Goal: Information Seeking & Learning: Find specific page/section

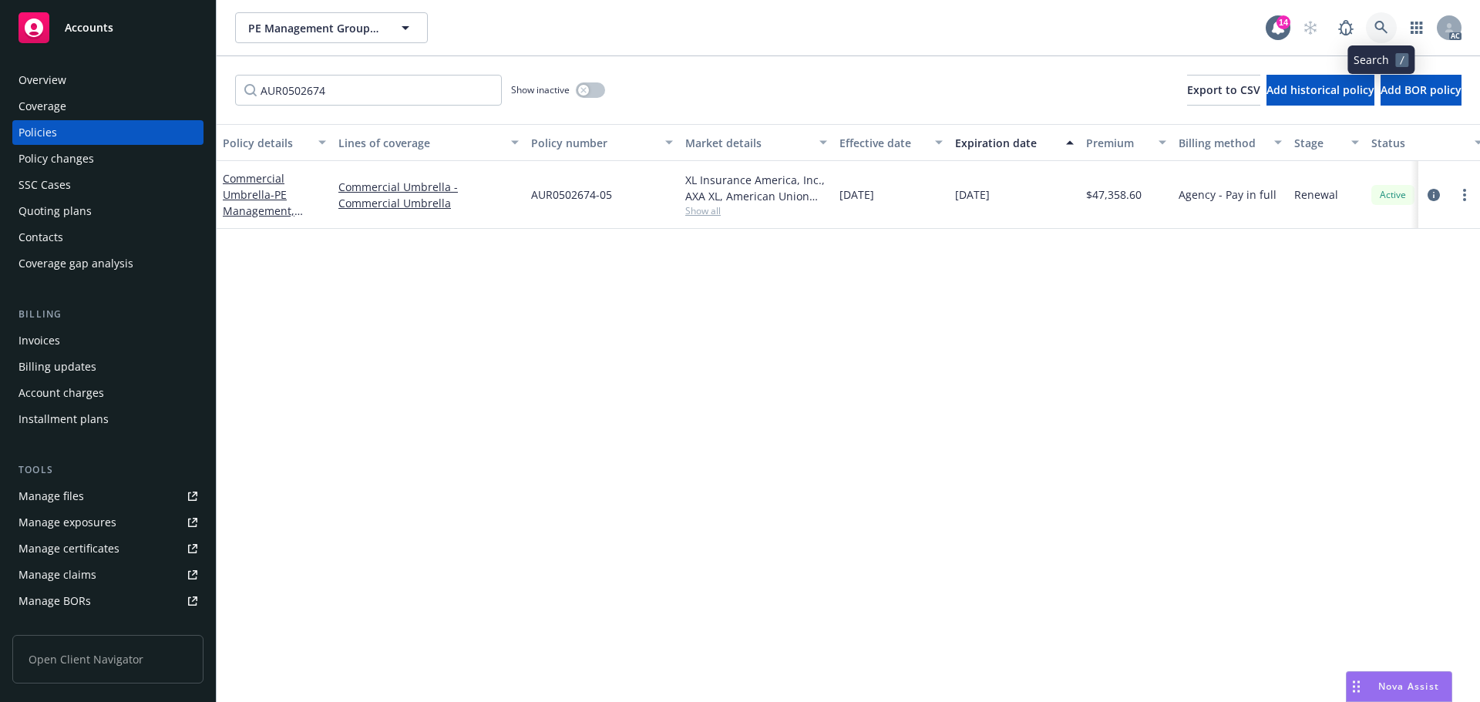
click at [1382, 20] on link at bounding box center [1381, 27] width 31 height 31
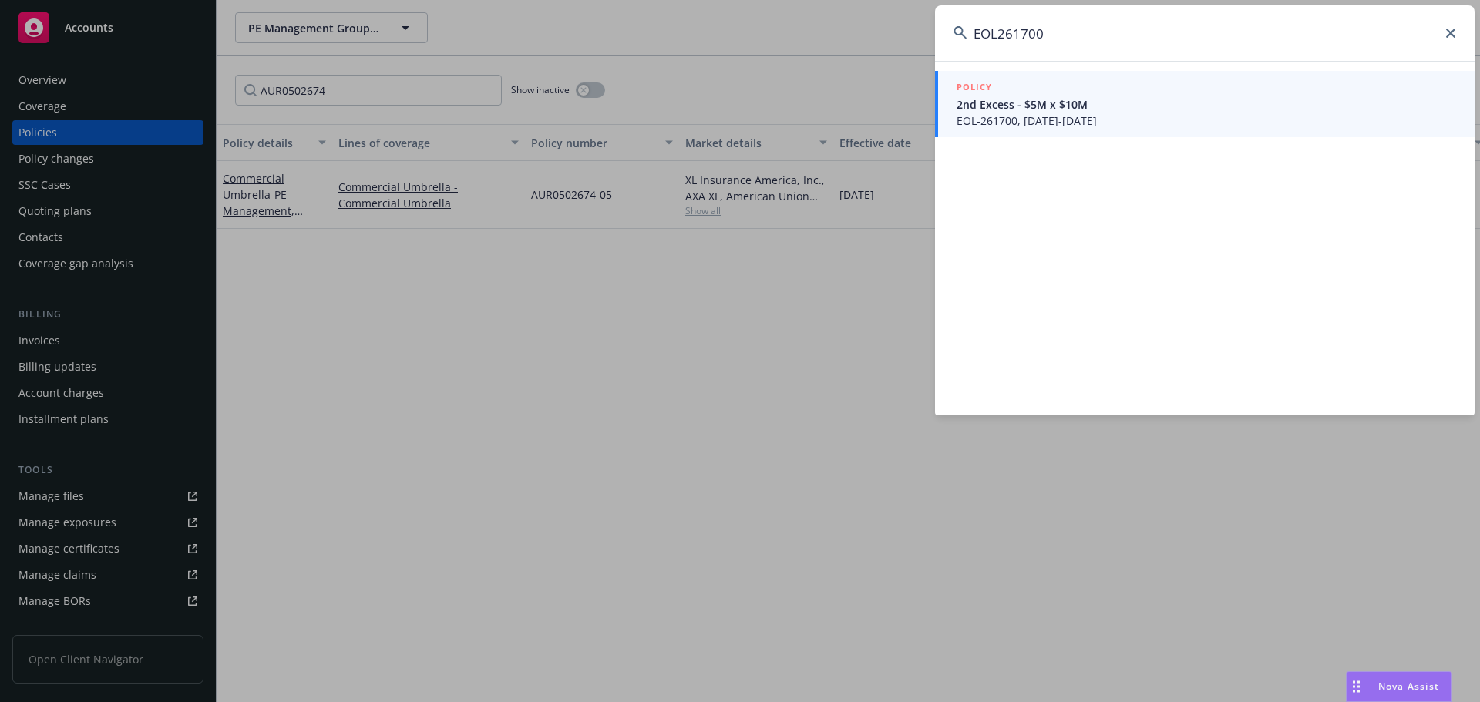
type input "EOL261700"
click at [1081, 122] on span "EOL-261700, [DATE]-[DATE]" at bounding box center [1205, 121] width 499 height 16
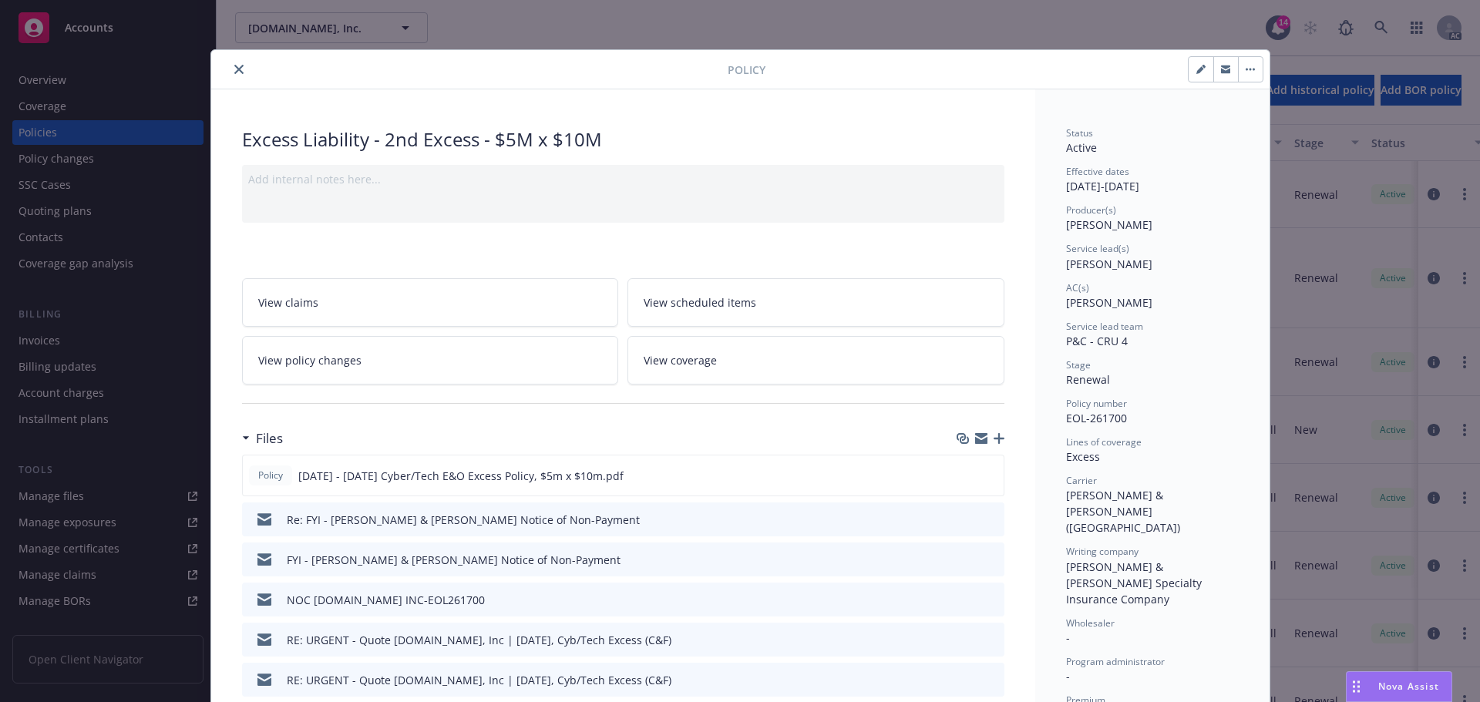
click at [234, 70] on icon "close" at bounding box center [238, 69] width 9 height 9
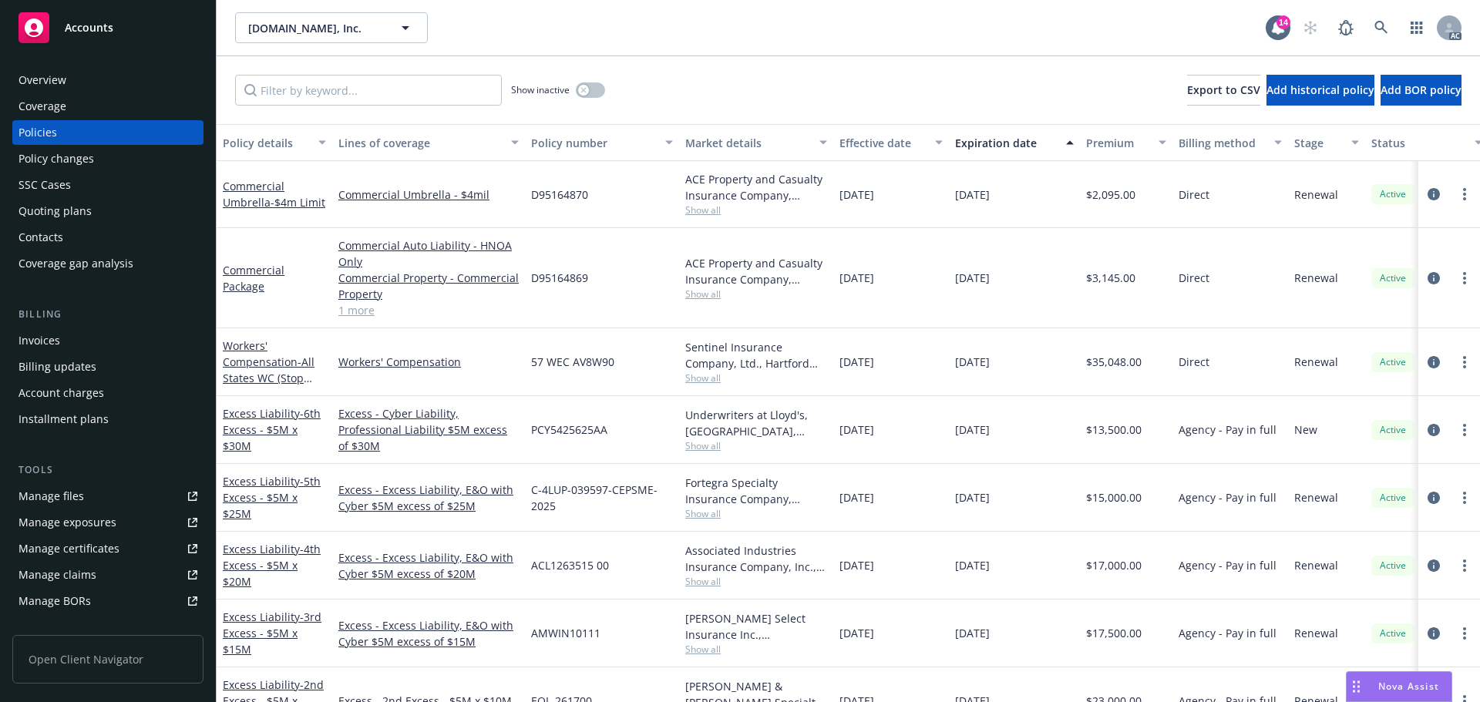
click at [87, 153] on div "Policy changes" at bounding box center [56, 158] width 76 height 25
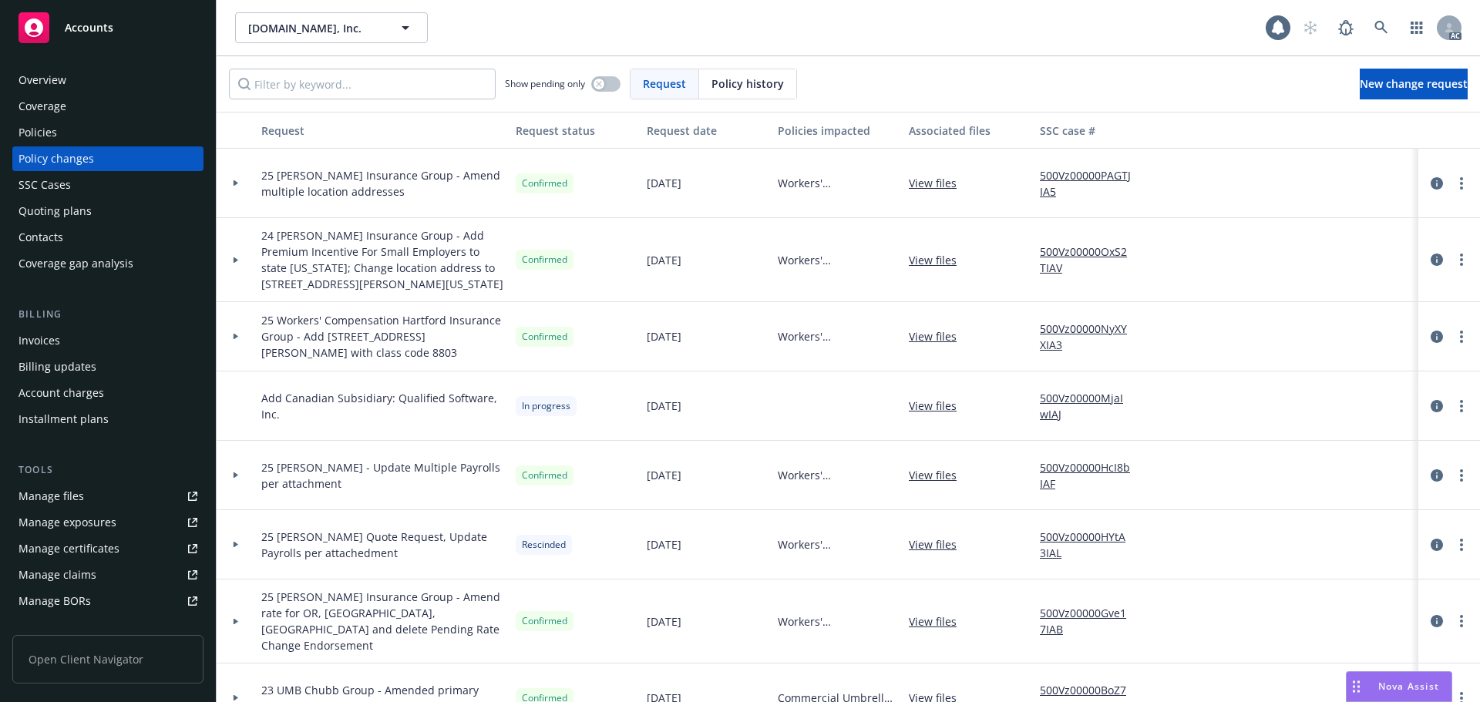
click at [772, 89] on span "Policy history" at bounding box center [747, 84] width 72 height 16
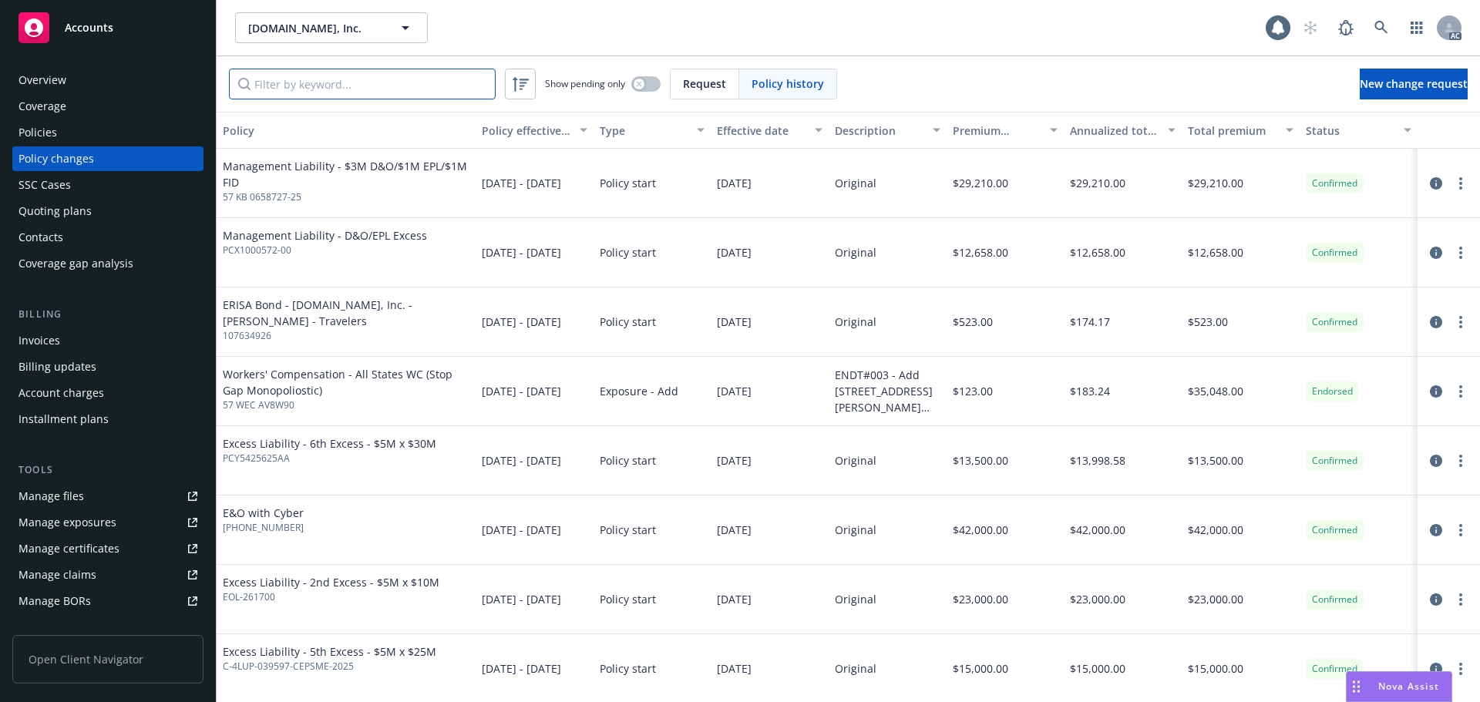
click at [462, 89] on input "Filter by keyword..." at bounding box center [362, 84] width 267 height 31
paste input "EOL261700"
type input "EOL261700"
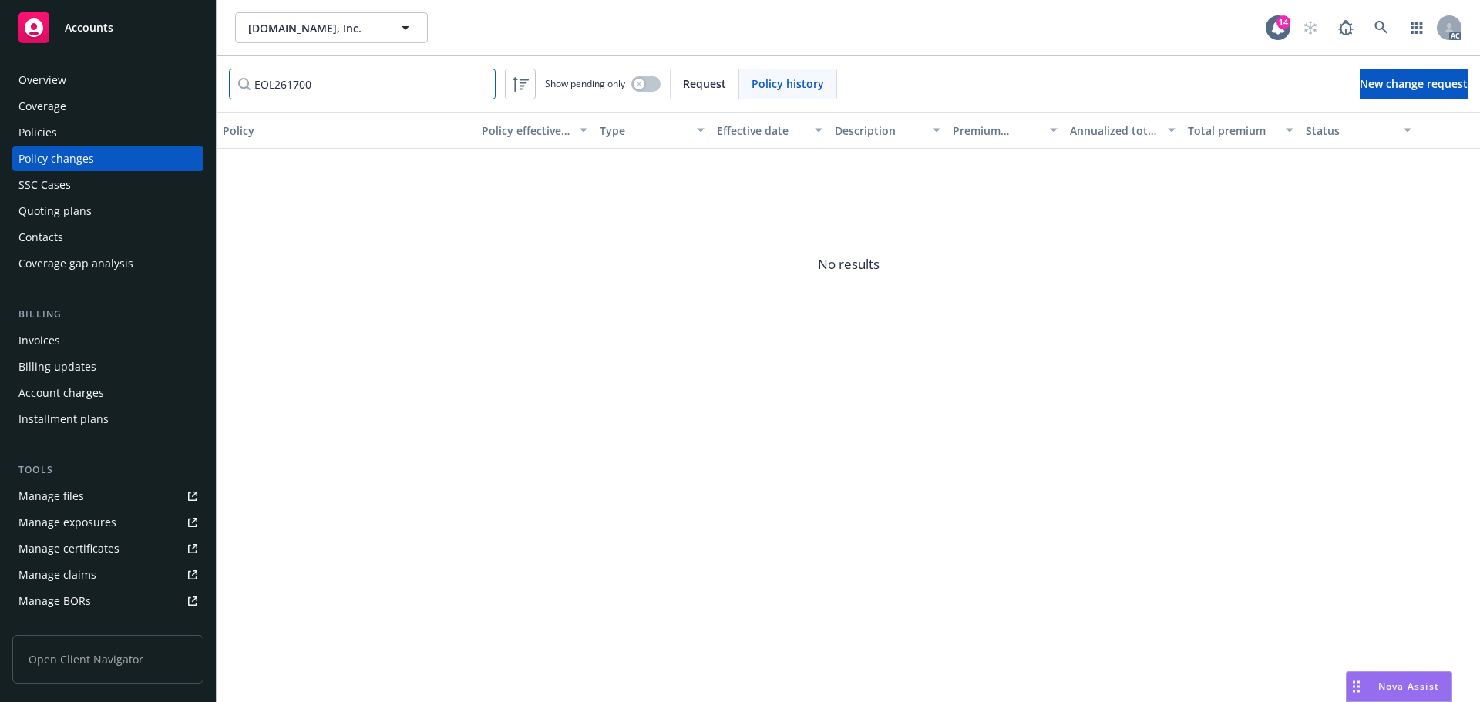
click at [482, 82] on input "EOL261700" at bounding box center [362, 84] width 267 height 31
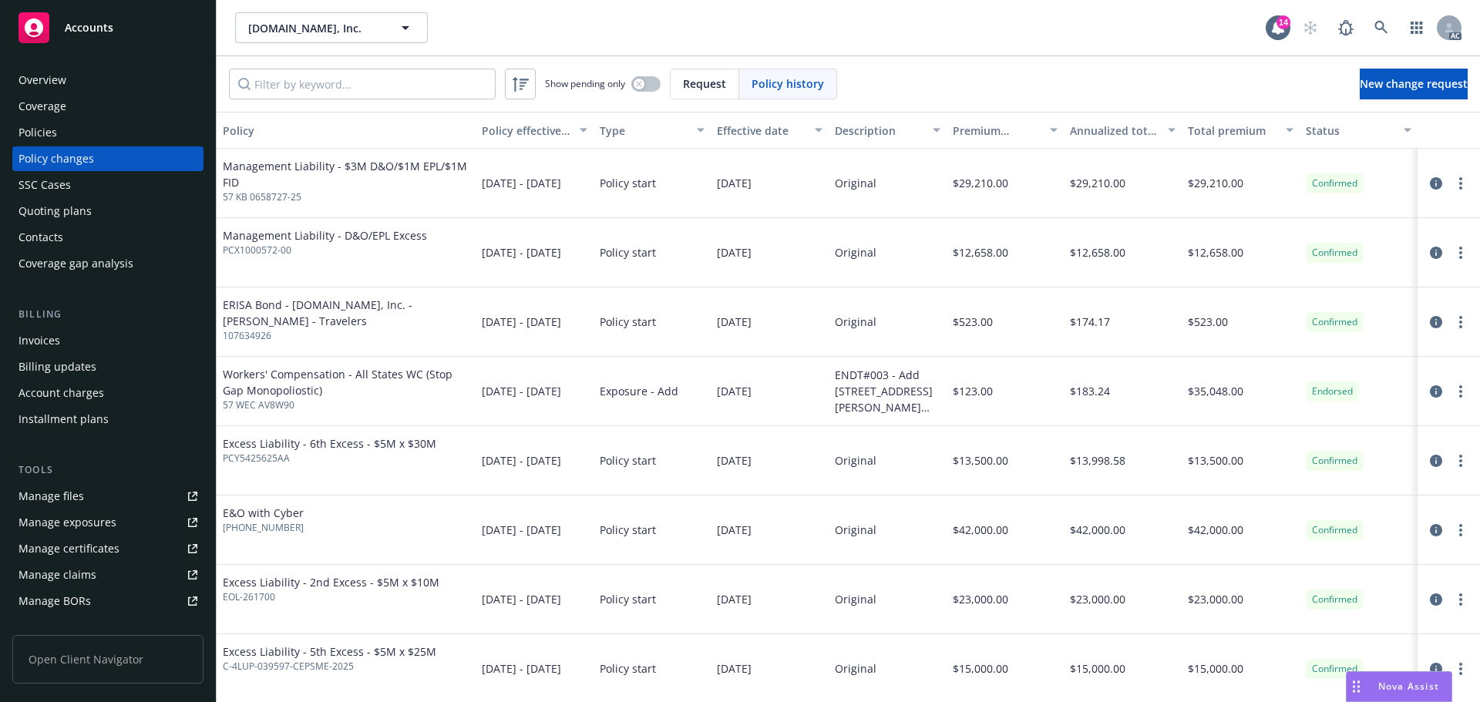
click at [126, 133] on div "Policies" at bounding box center [107, 132] width 179 height 25
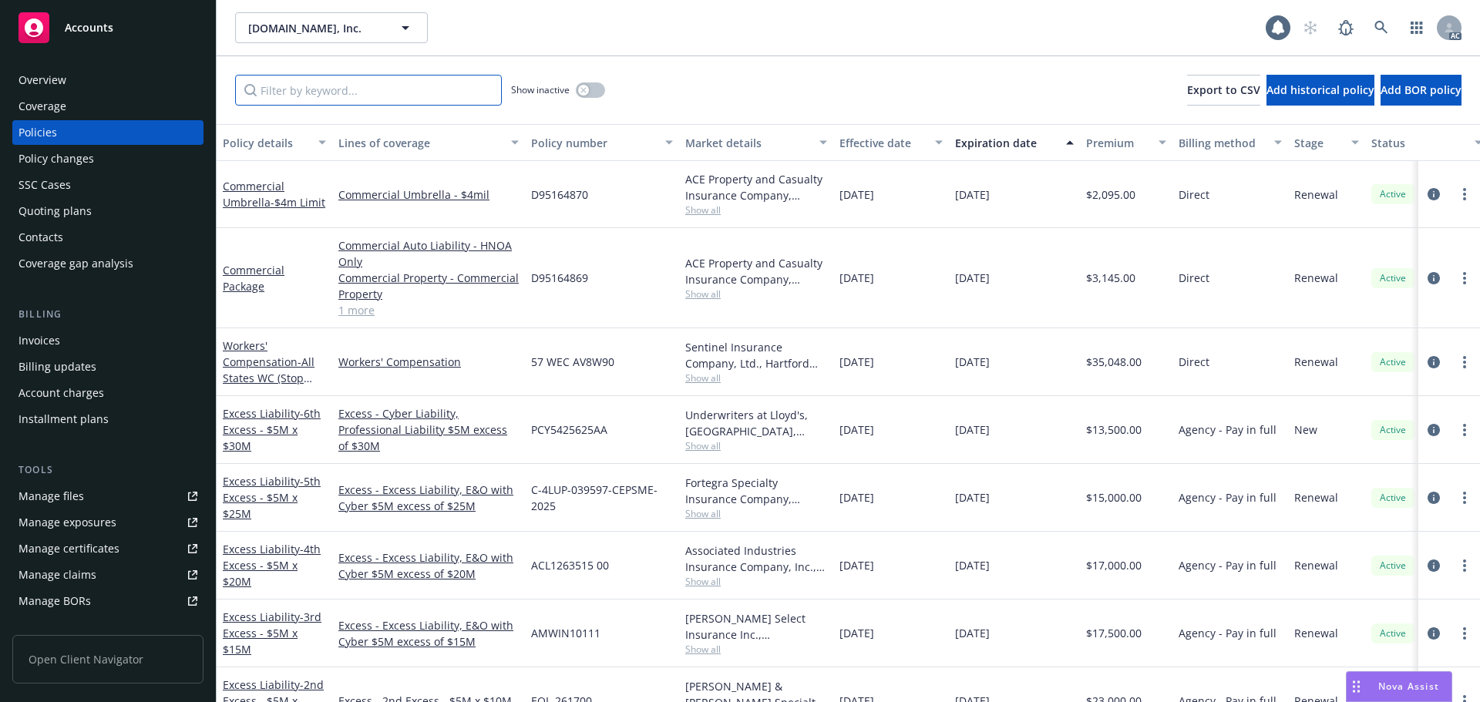
click at [370, 103] on input "Filter by keyword..." at bounding box center [368, 90] width 267 height 31
paste input "EOL261700"
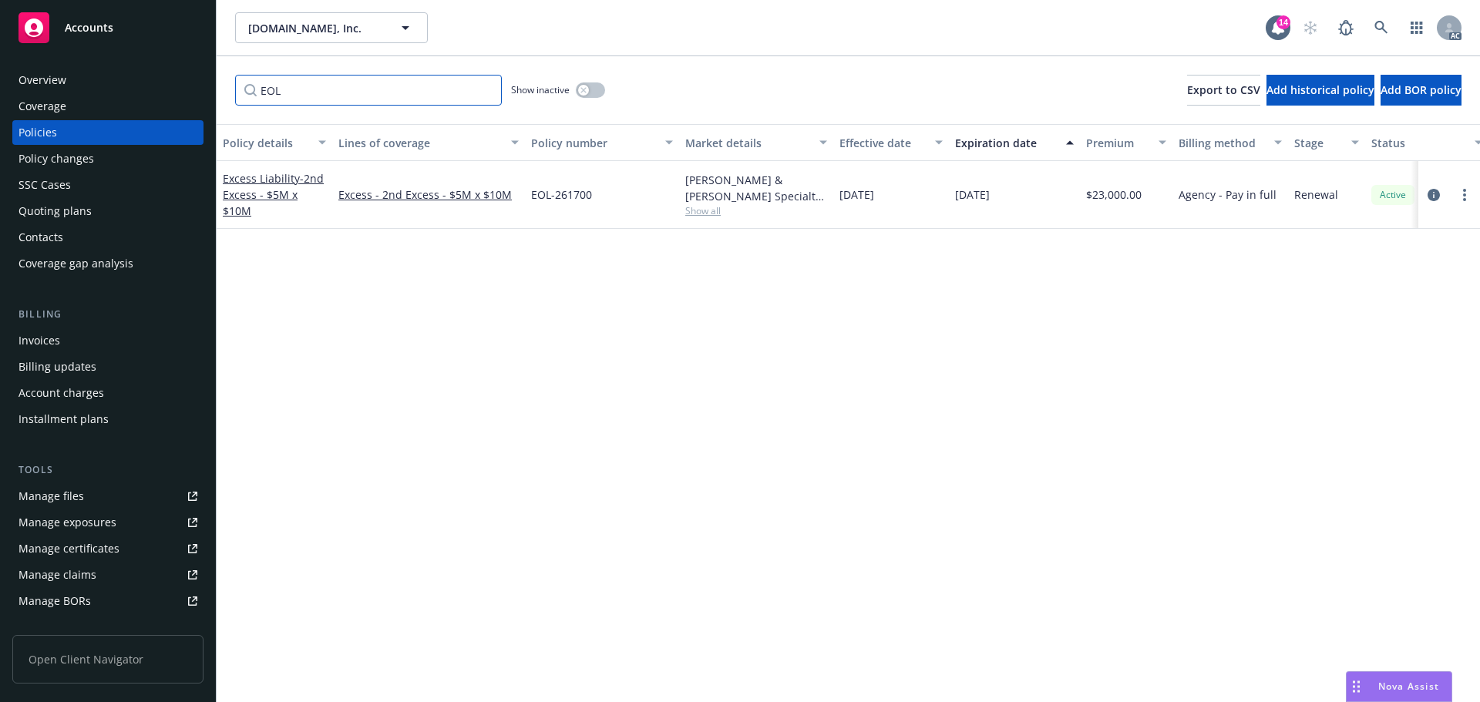
type input "EOL"
drag, startPoint x: 585, startPoint y: 191, endPoint x: 532, endPoint y: 200, distance: 53.9
click at [532, 200] on div "EOL-261700" at bounding box center [602, 195] width 154 height 68
copy span "EOL-261700"
click at [44, 160] on div "Policy changes" at bounding box center [56, 158] width 76 height 25
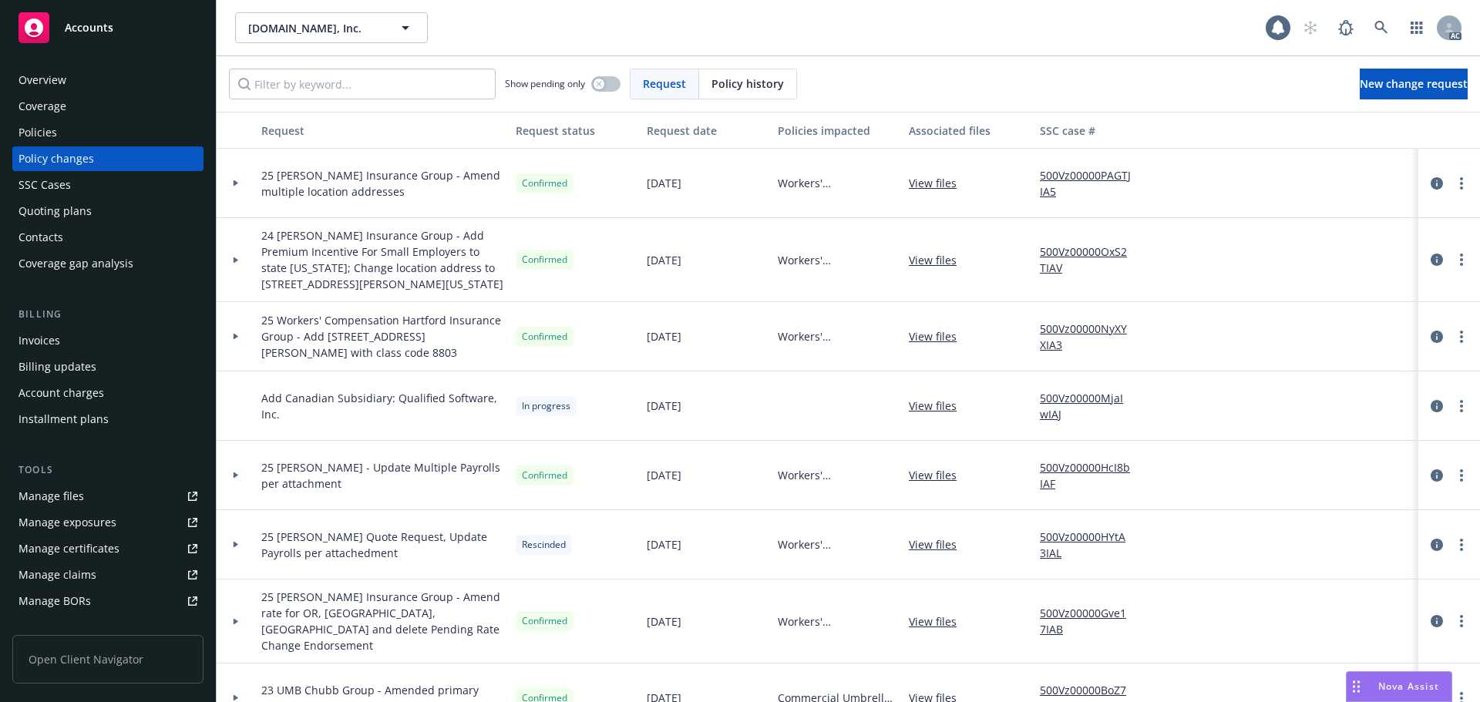
click at [774, 73] on div "Policy history" at bounding box center [747, 83] width 97 height 29
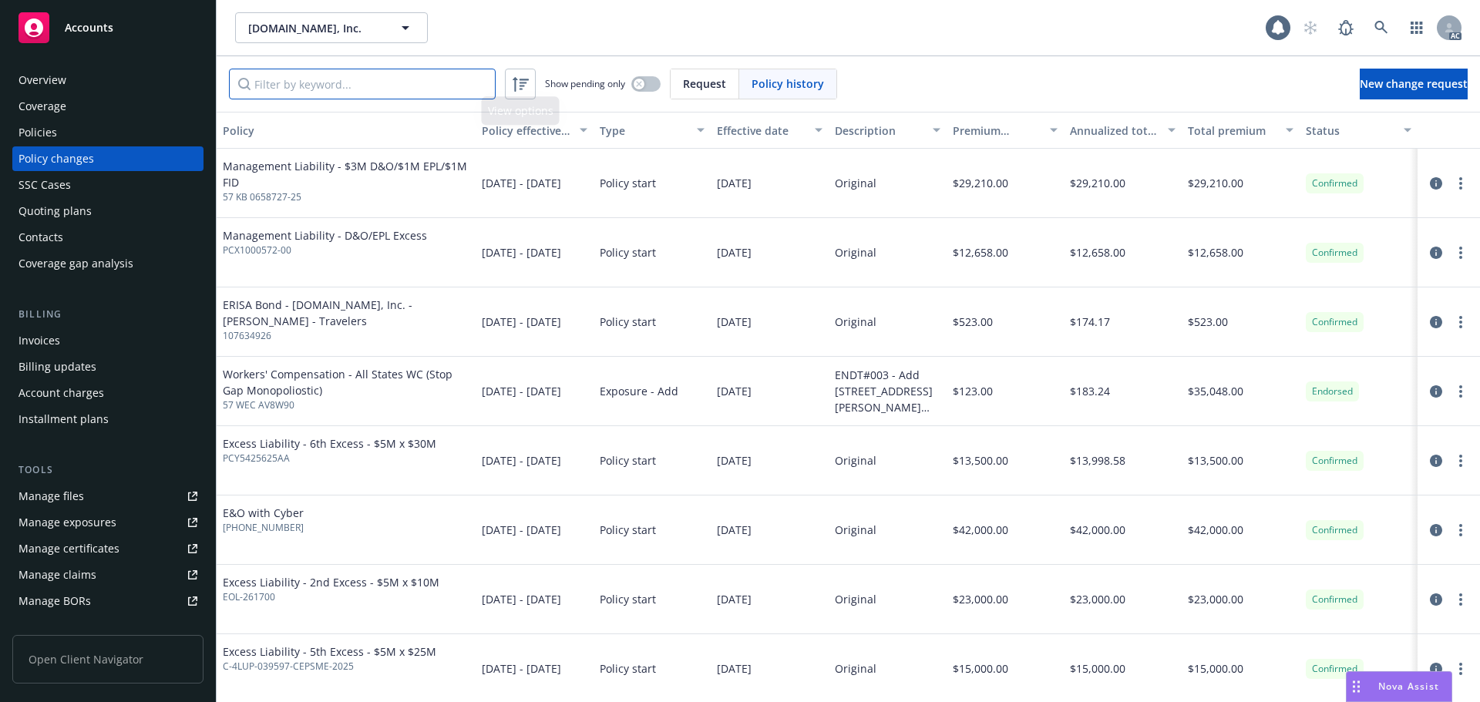
click at [486, 86] on input "Filter by keyword..." at bounding box center [362, 84] width 267 height 31
paste input "EOL-261700"
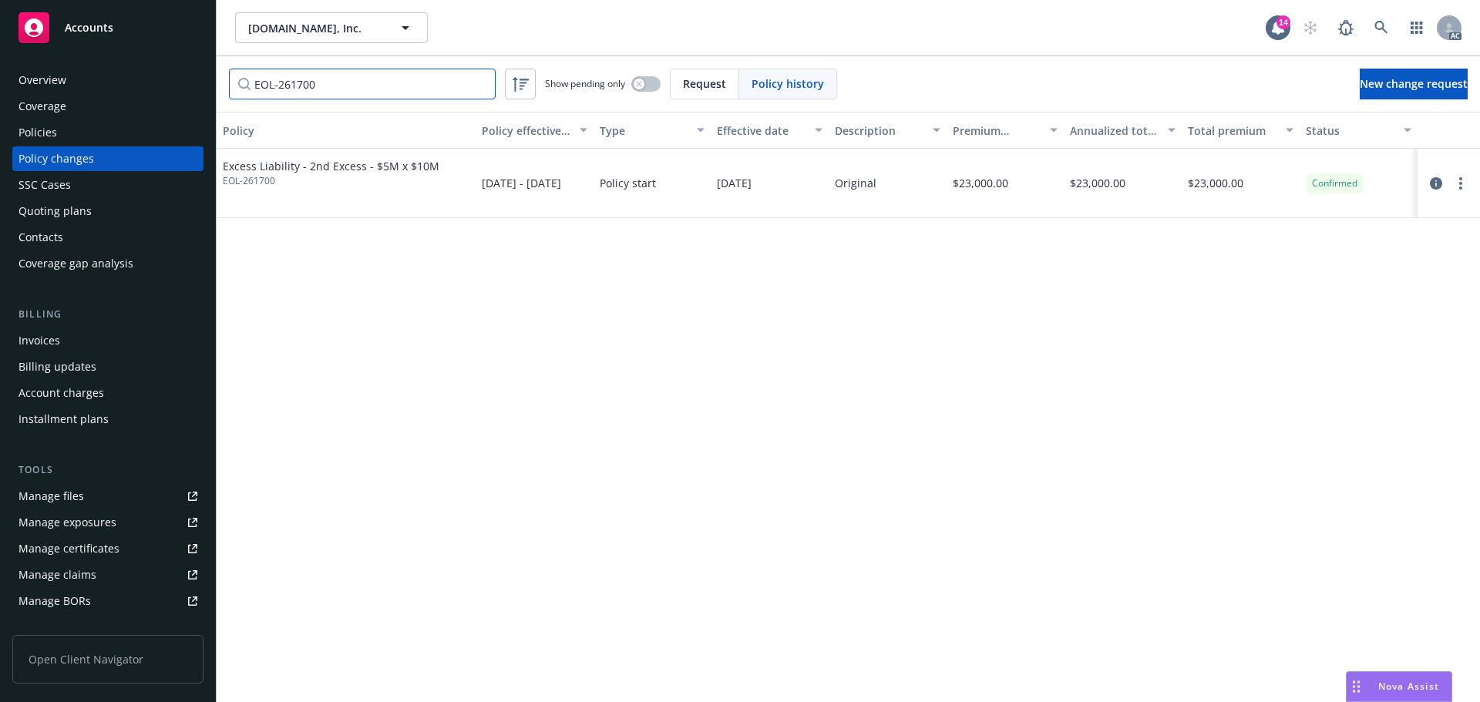
type input "EOL-261700"
click at [1380, 15] on link at bounding box center [1381, 27] width 31 height 31
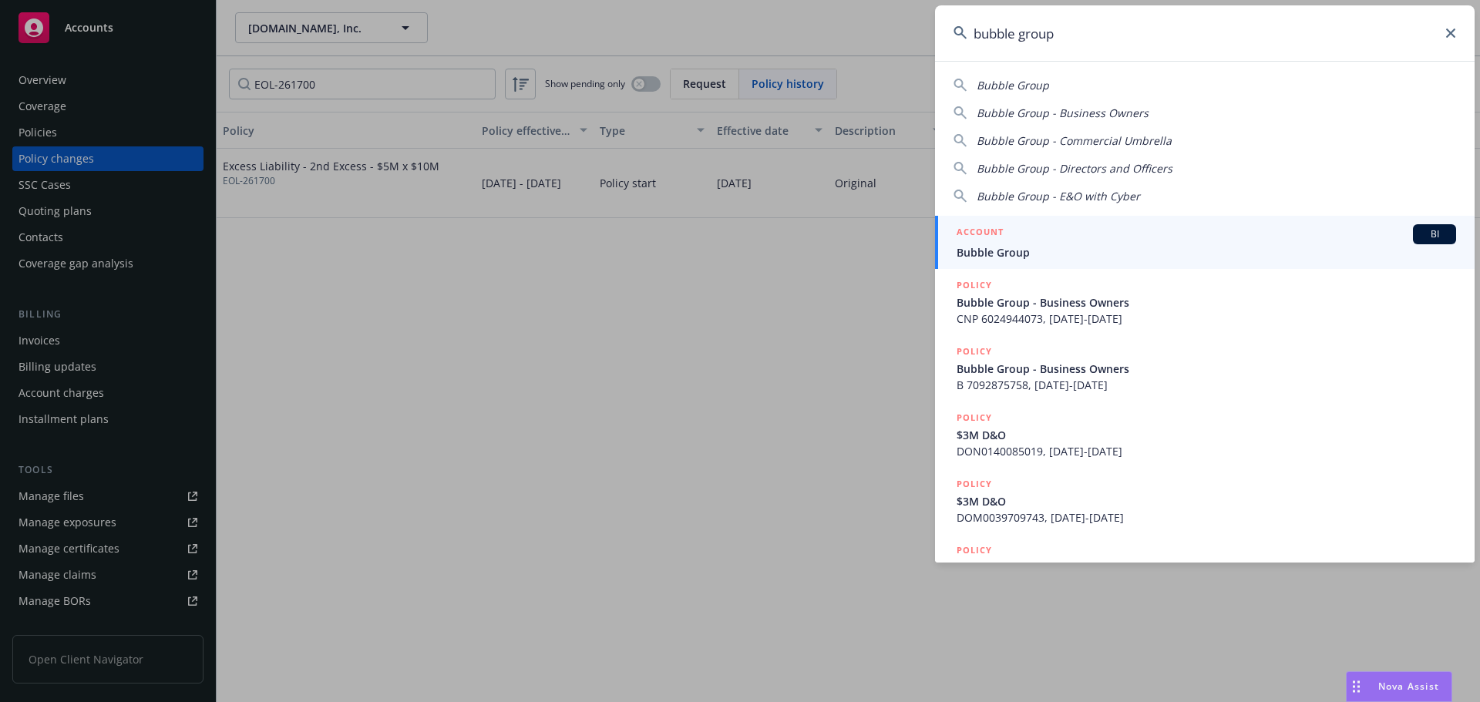
type input "bubble group"
click at [1148, 232] on div "ACCOUNT BI" at bounding box center [1205, 234] width 499 height 20
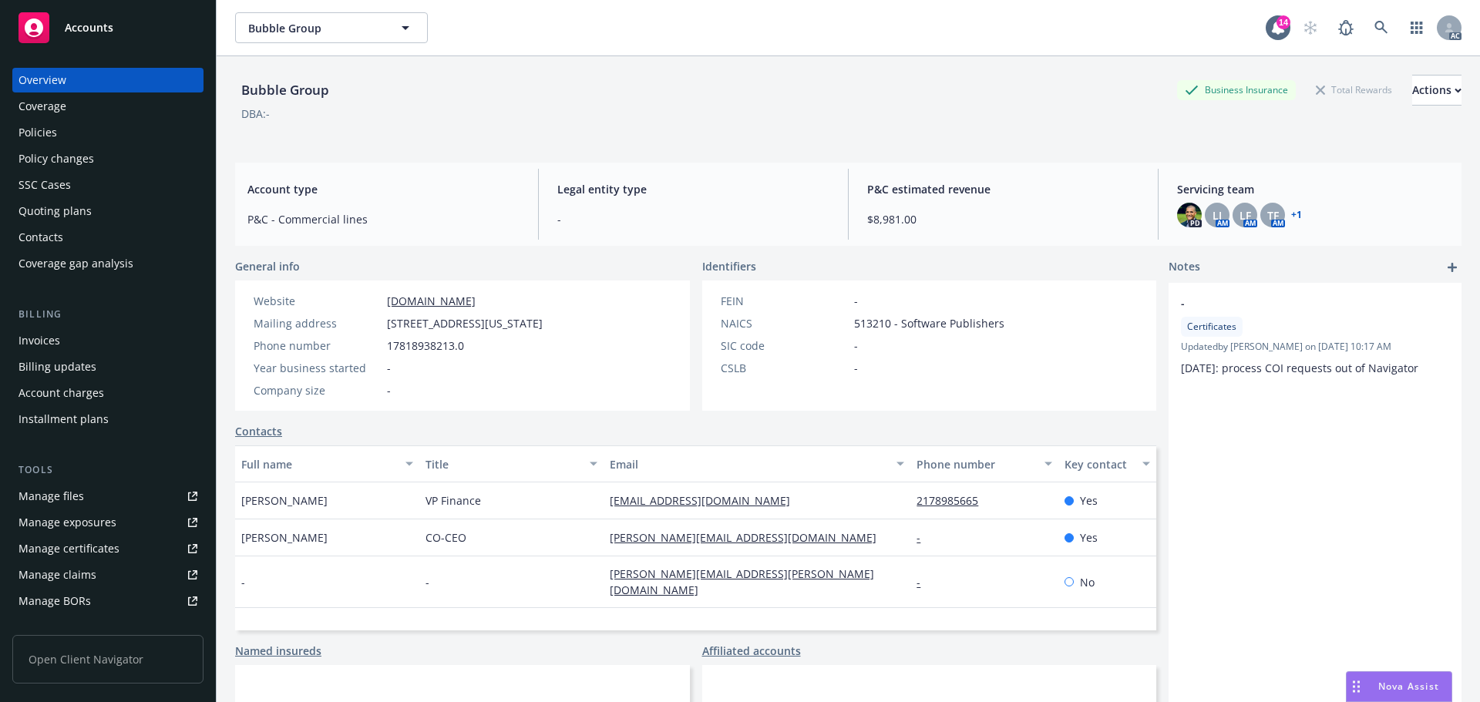
click at [118, 156] on div "Policy changes" at bounding box center [107, 158] width 179 height 25
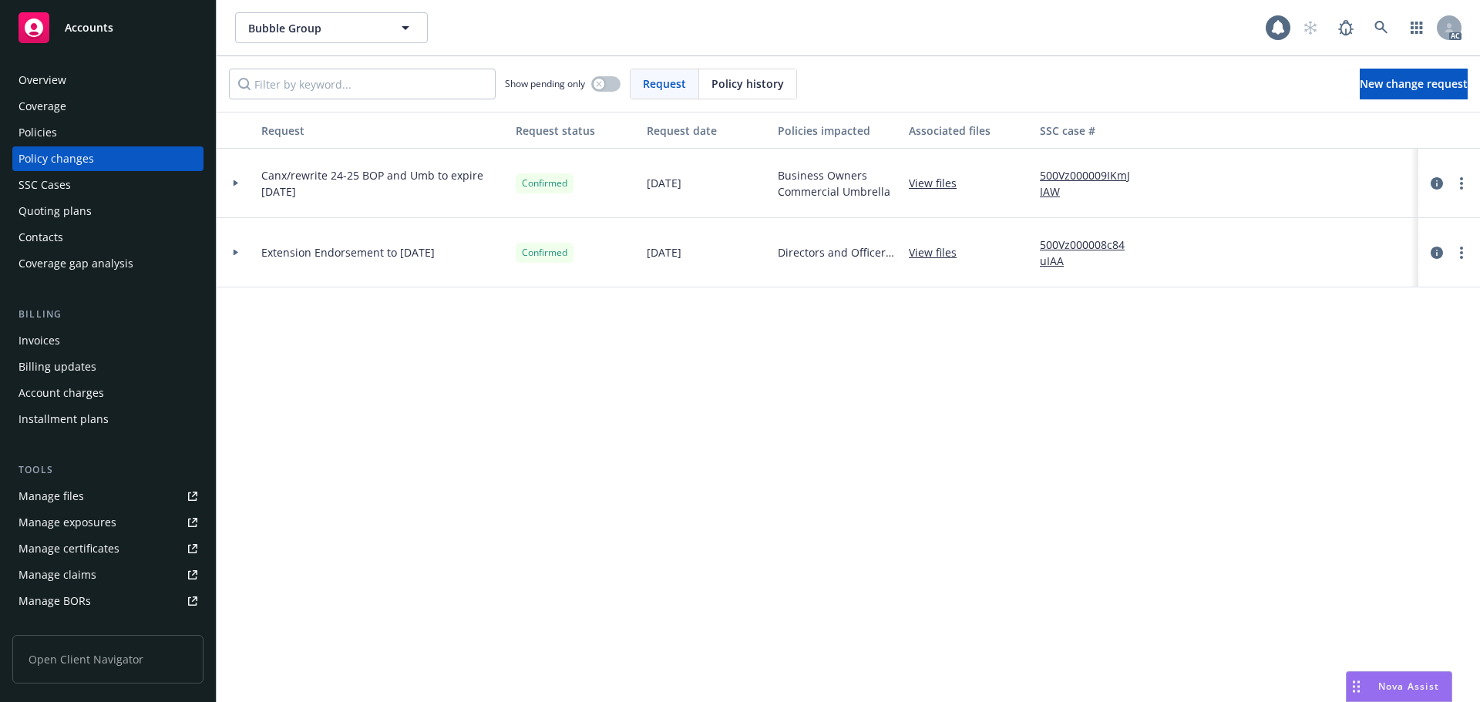
click at [735, 81] on span "Policy history" at bounding box center [747, 84] width 72 height 16
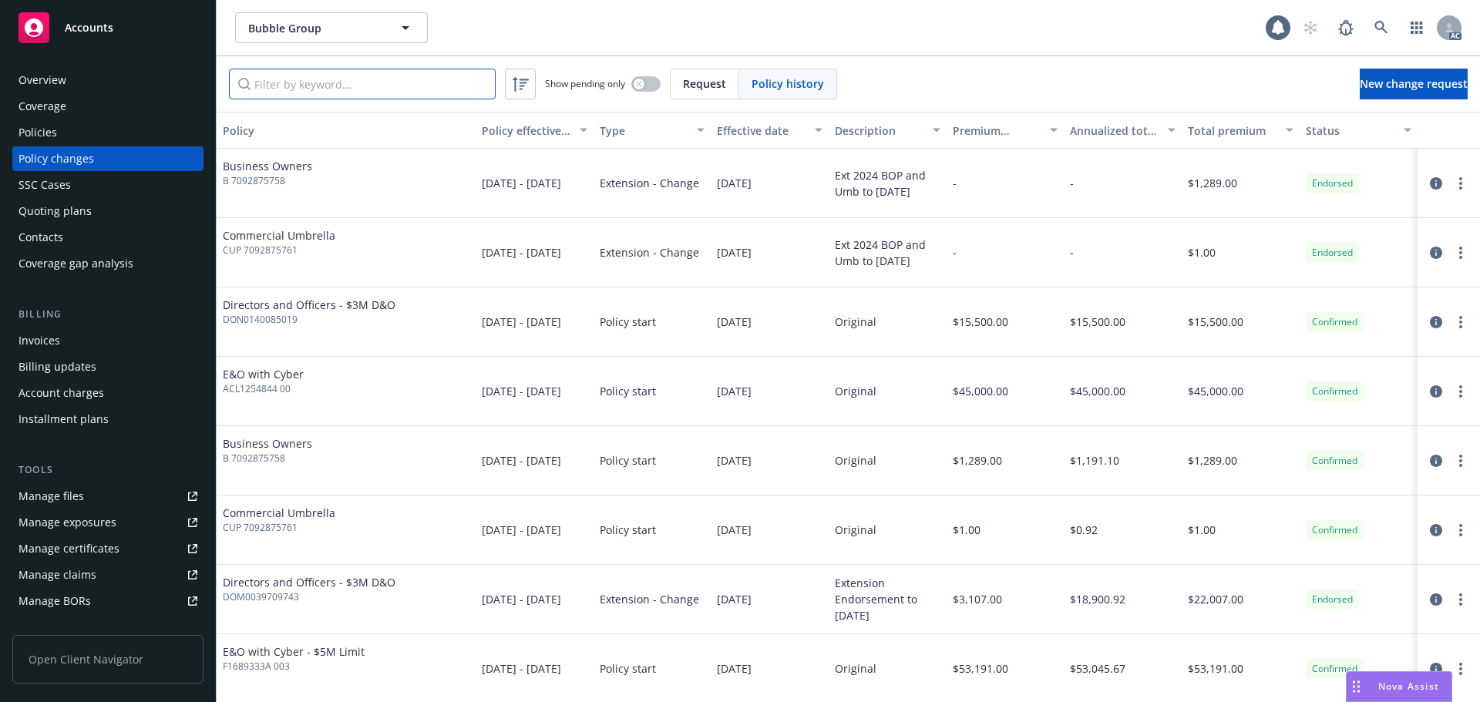
click at [416, 85] on input "Filter by keyword..." at bounding box center [362, 84] width 267 height 31
paste input "• 7092875758"
type input "• 7092875758"
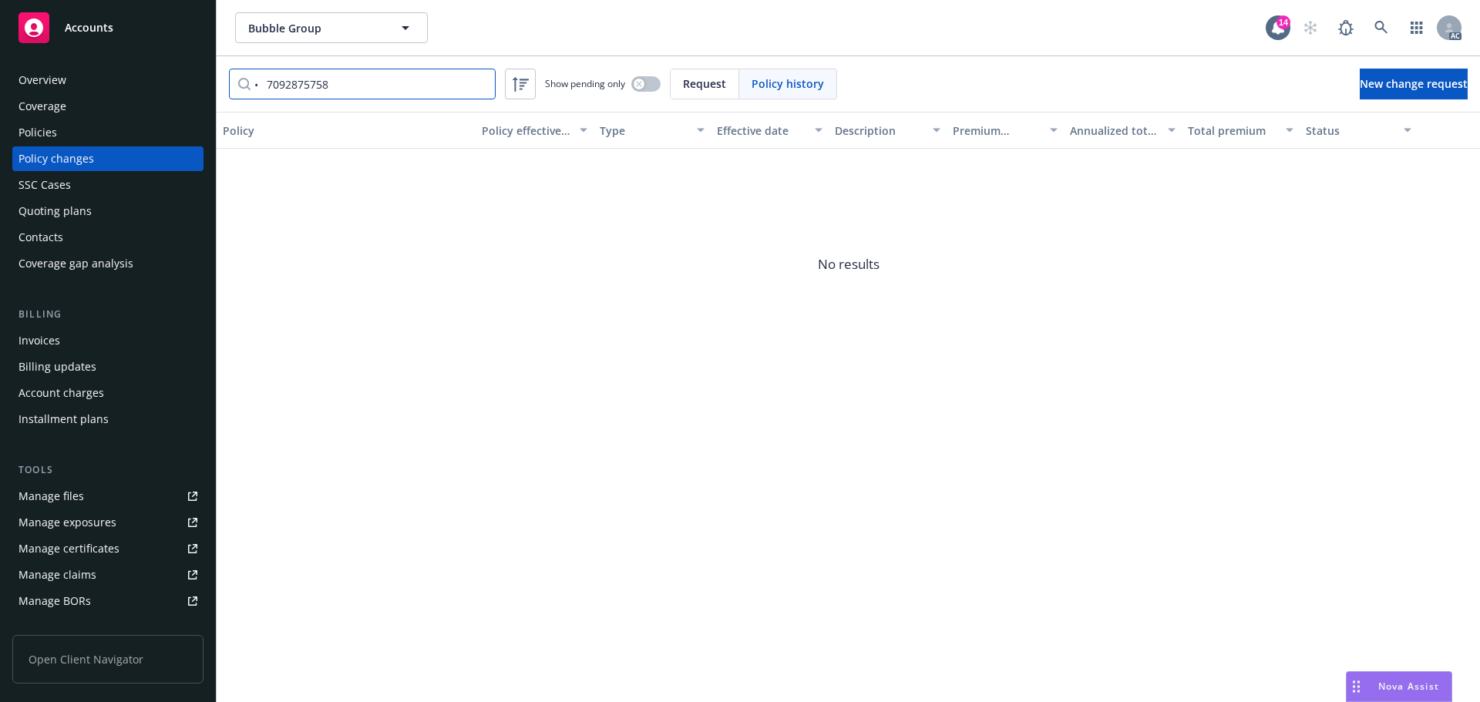
click at [477, 82] on input "• 7092875758" at bounding box center [362, 84] width 267 height 31
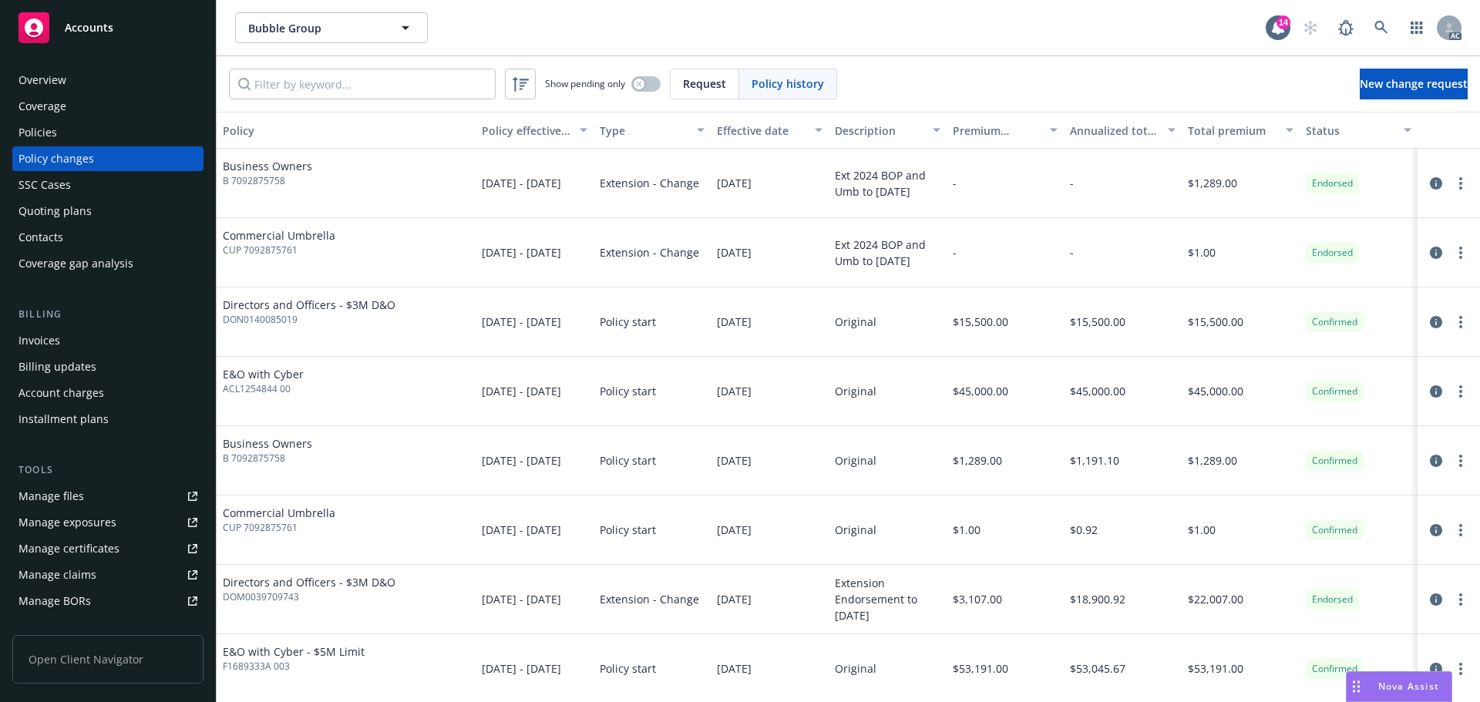
click at [263, 185] on span "B 7092875758" at bounding box center [267, 181] width 89 height 14
click at [284, 181] on span "B 7092875758" at bounding box center [267, 181] width 89 height 14
drag, startPoint x: 291, startPoint y: 181, endPoint x: 224, endPoint y: 187, distance: 67.3
click at [224, 187] on span "B 7092875758" at bounding box center [267, 181] width 89 height 14
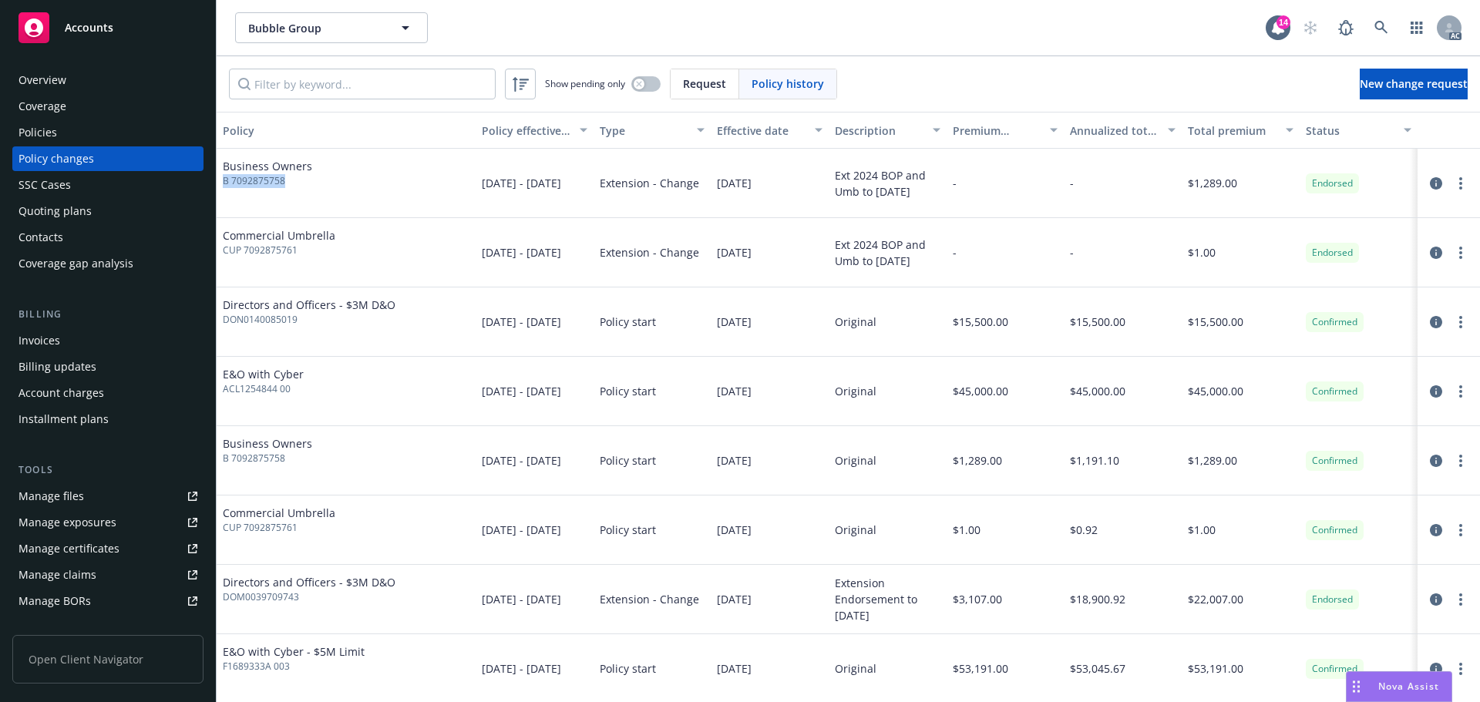
copy span "B 7092875758"
click at [431, 84] on input "Filter by keyword..." at bounding box center [362, 84] width 267 height 31
paste input "B 7092875758"
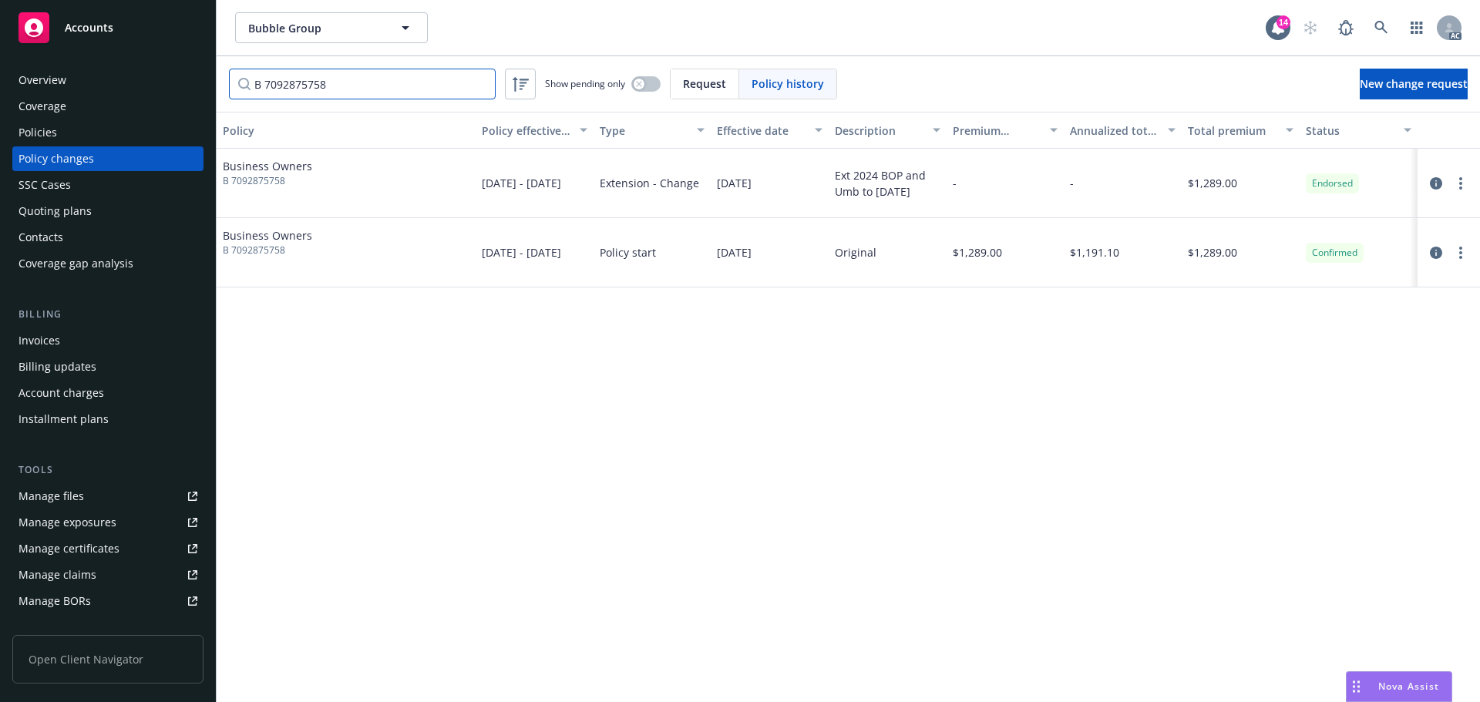
type input "B 7092875758"
click at [1371, 18] on link at bounding box center [1381, 27] width 31 height 31
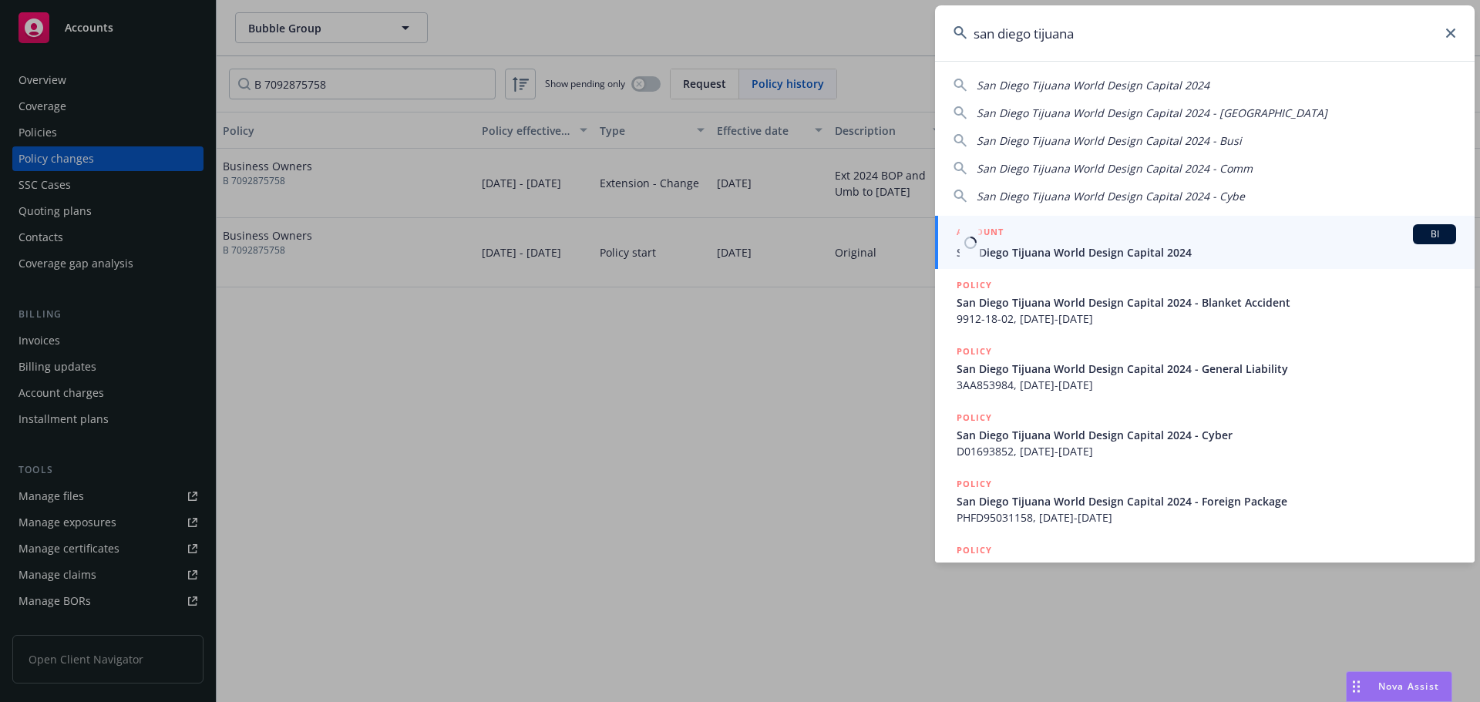
type input "san diego tijuana"
click at [1130, 254] on span "San Diego Tijuana World Design Capital 2024" at bounding box center [1205, 252] width 499 height 16
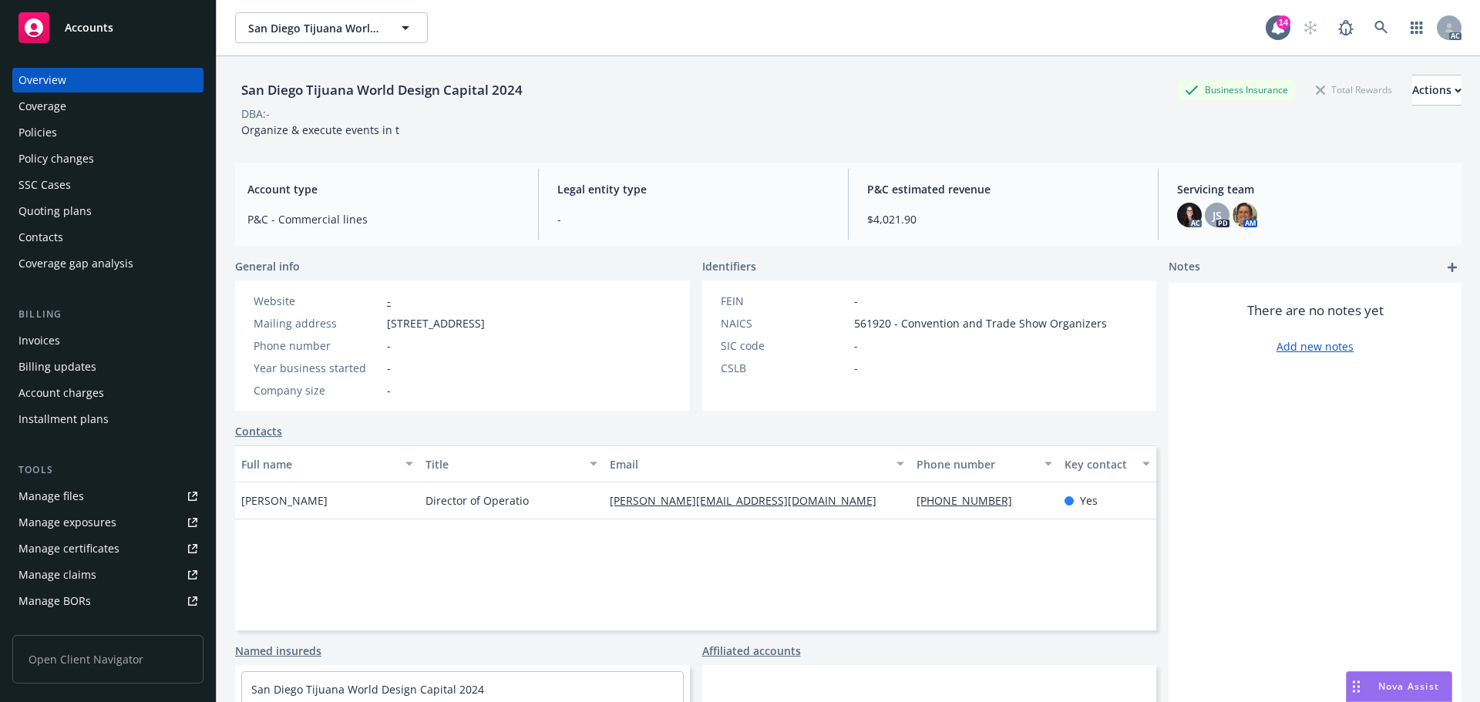
click at [50, 135] on div "Policies" at bounding box center [37, 132] width 39 height 25
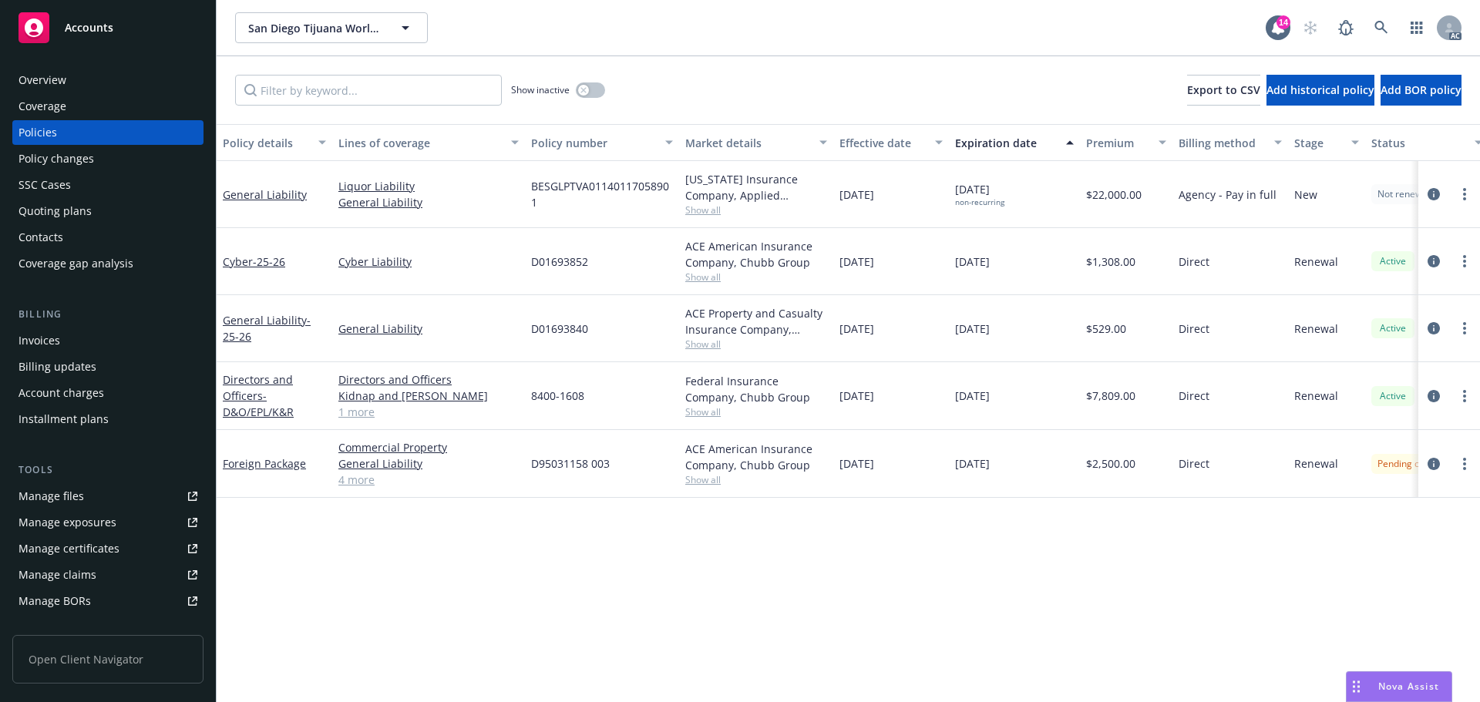
click at [567, 462] on span "D95031158 003" at bounding box center [570, 464] width 79 height 16
copy span "D95031158"
click at [372, 99] on input "Filter by keyword..." at bounding box center [368, 90] width 267 height 31
paste input "D95031158"
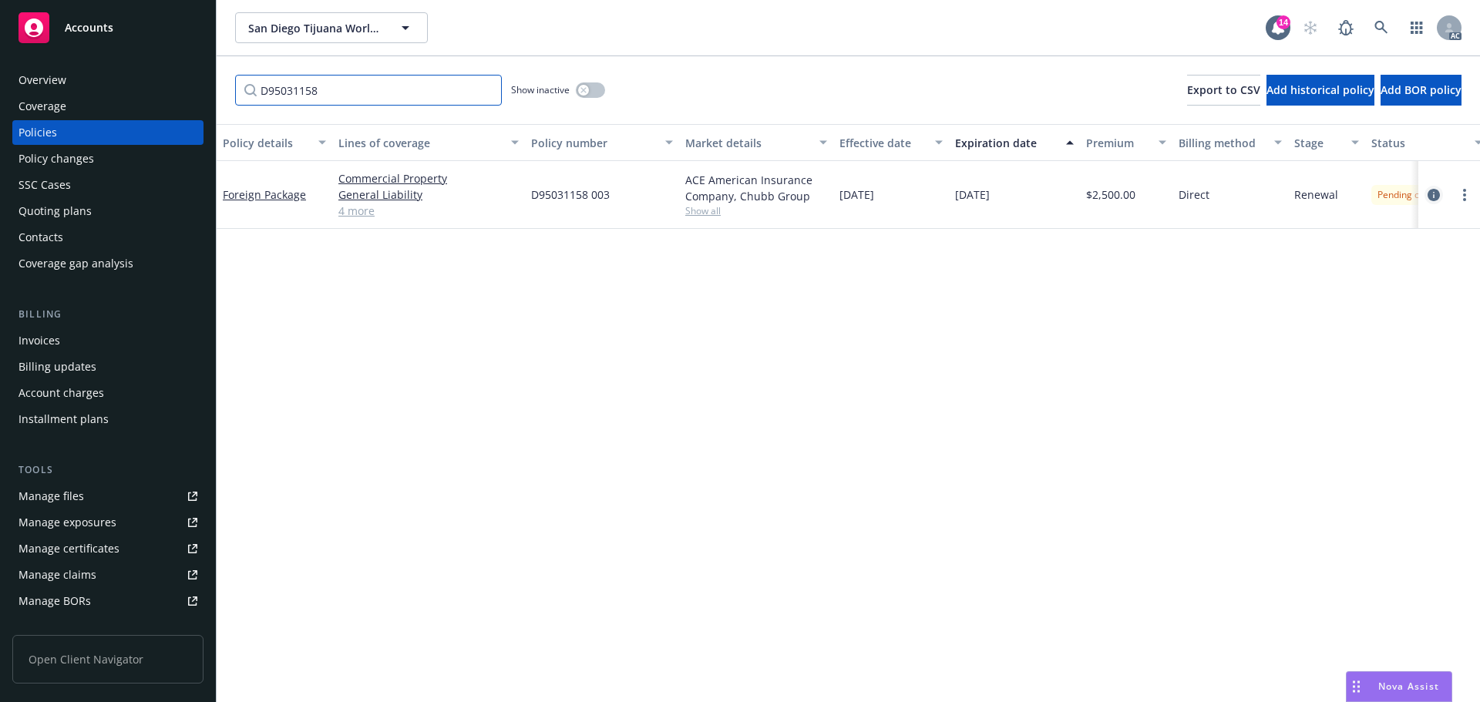
type input "D95031158"
click at [1430, 195] on icon "circleInformation" at bounding box center [1433, 195] width 12 height 12
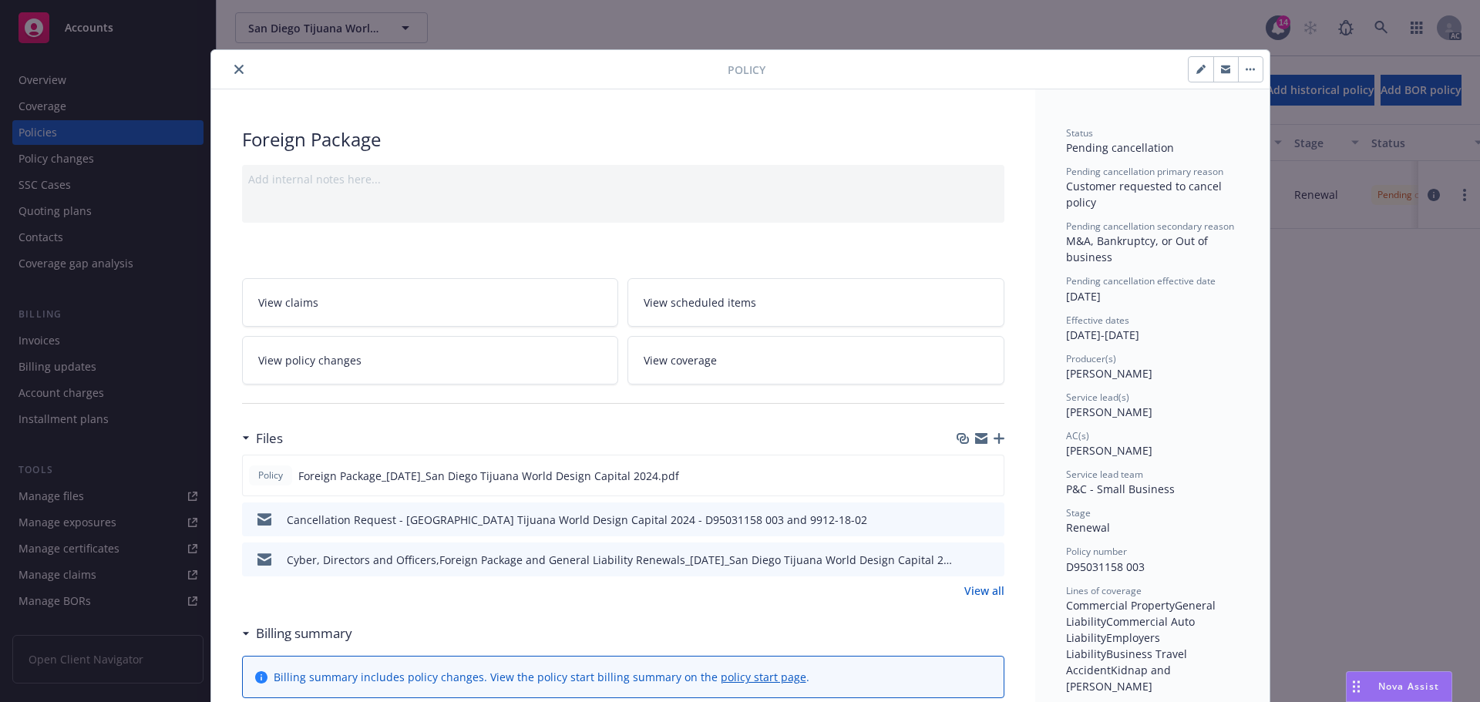
click at [230, 66] on button "close" at bounding box center [239, 69] width 18 height 18
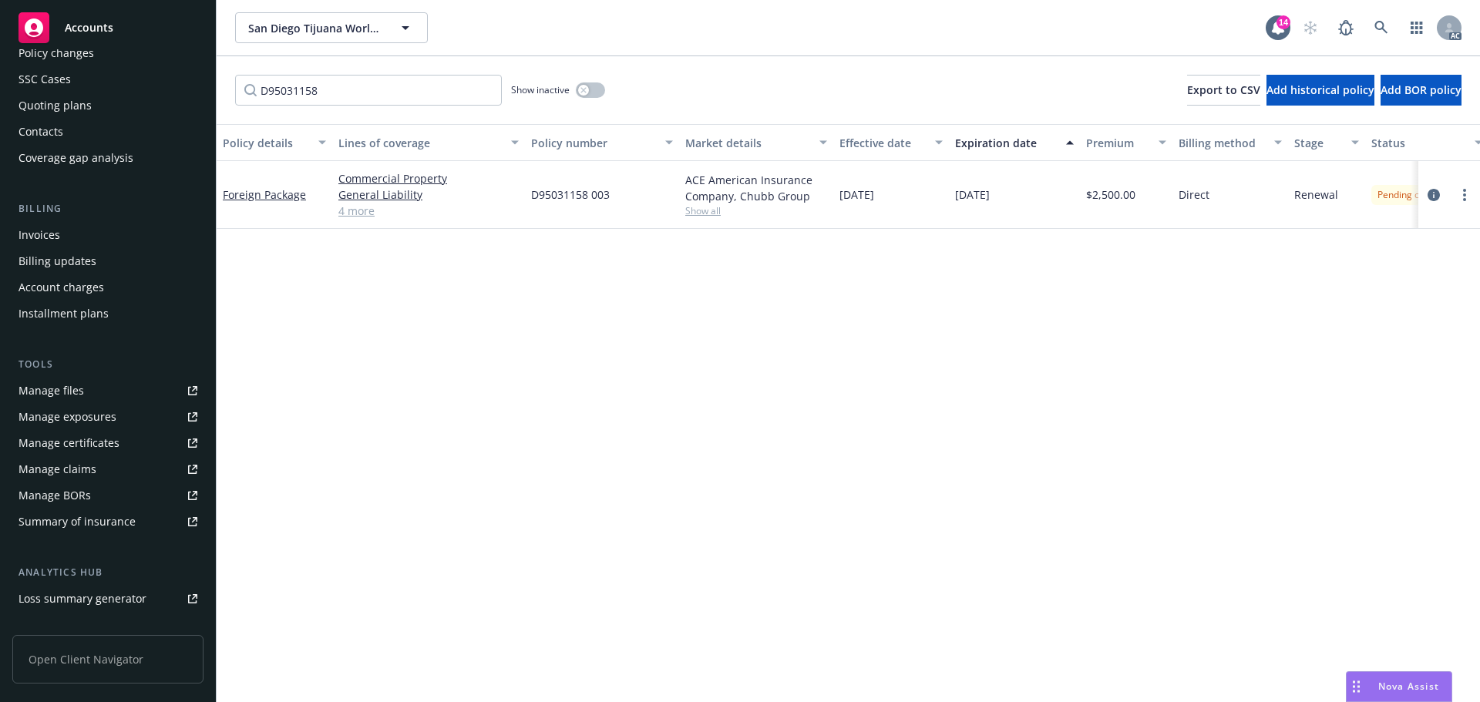
scroll to position [231, 0]
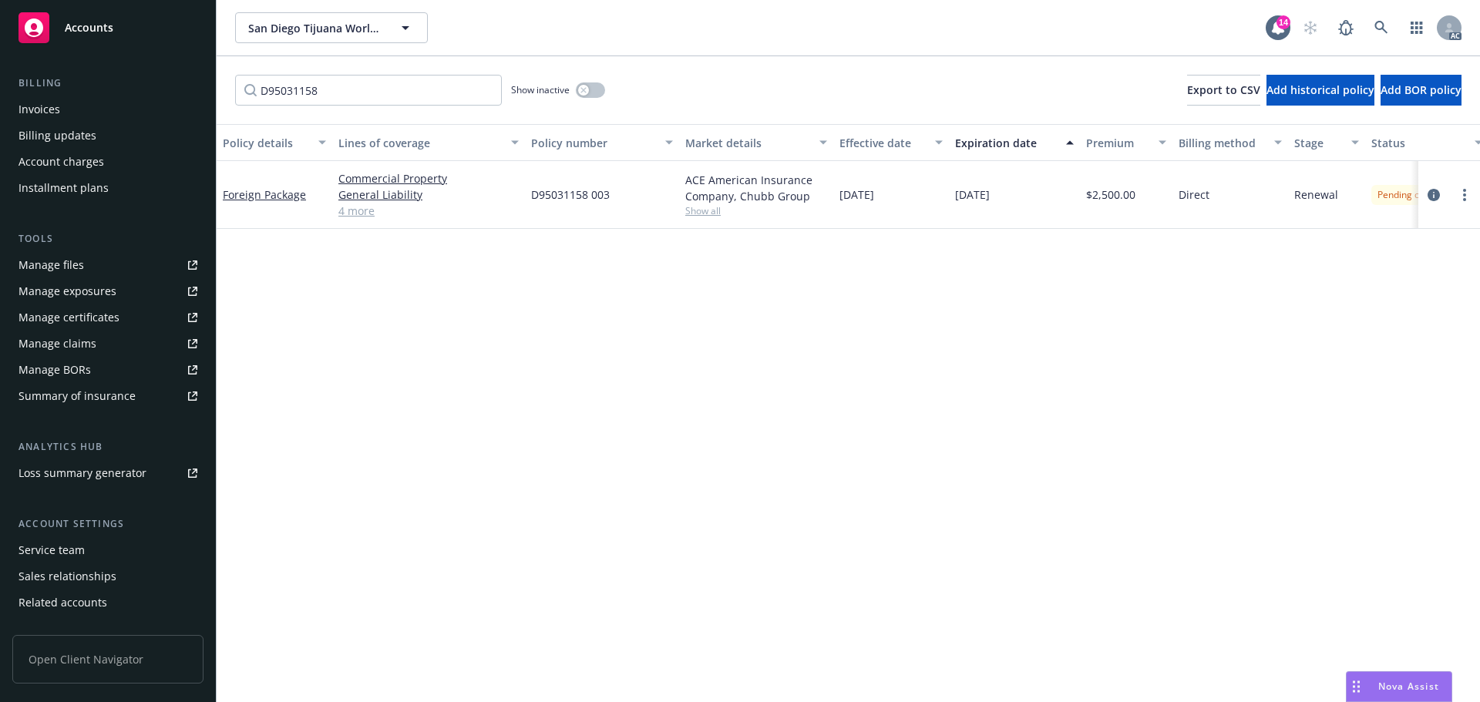
click at [105, 549] on div "Service team" at bounding box center [107, 550] width 179 height 25
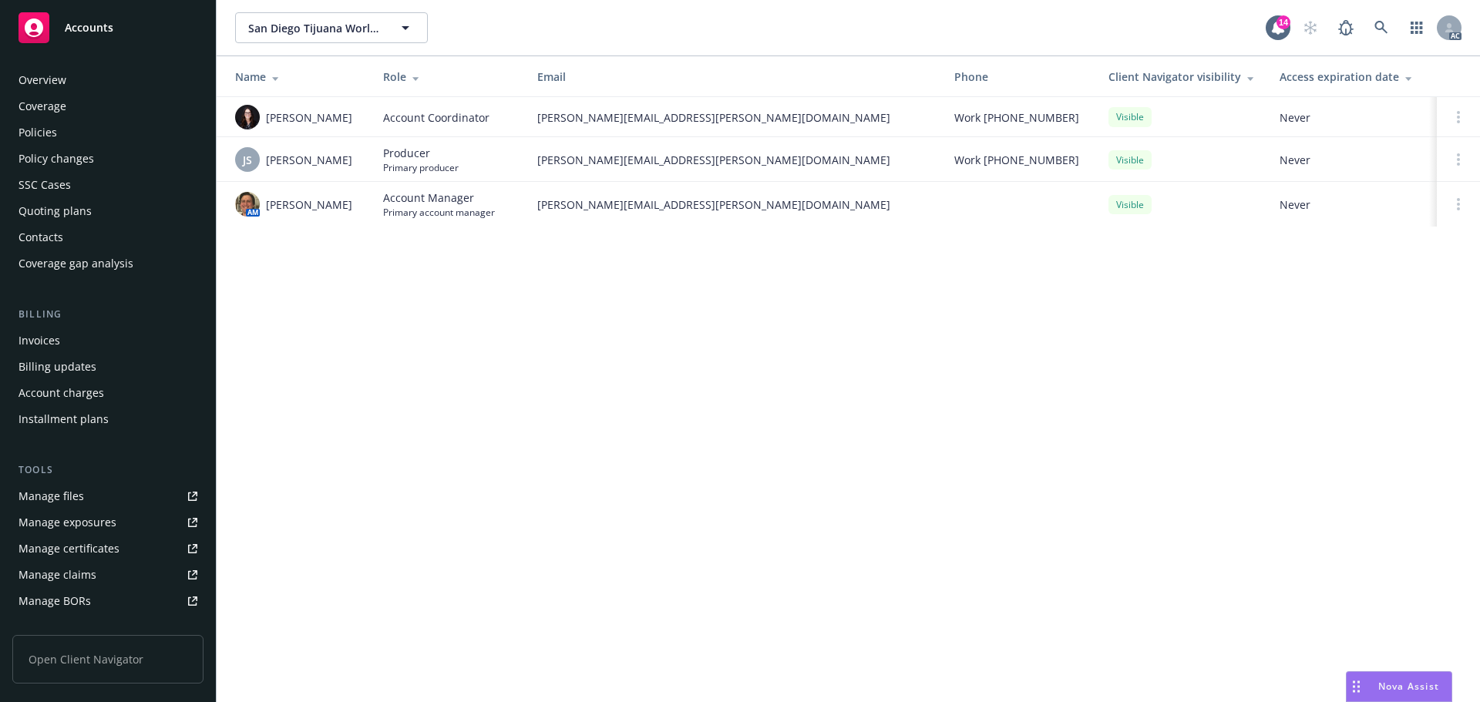
click at [101, 80] on div "Overview" at bounding box center [107, 80] width 179 height 25
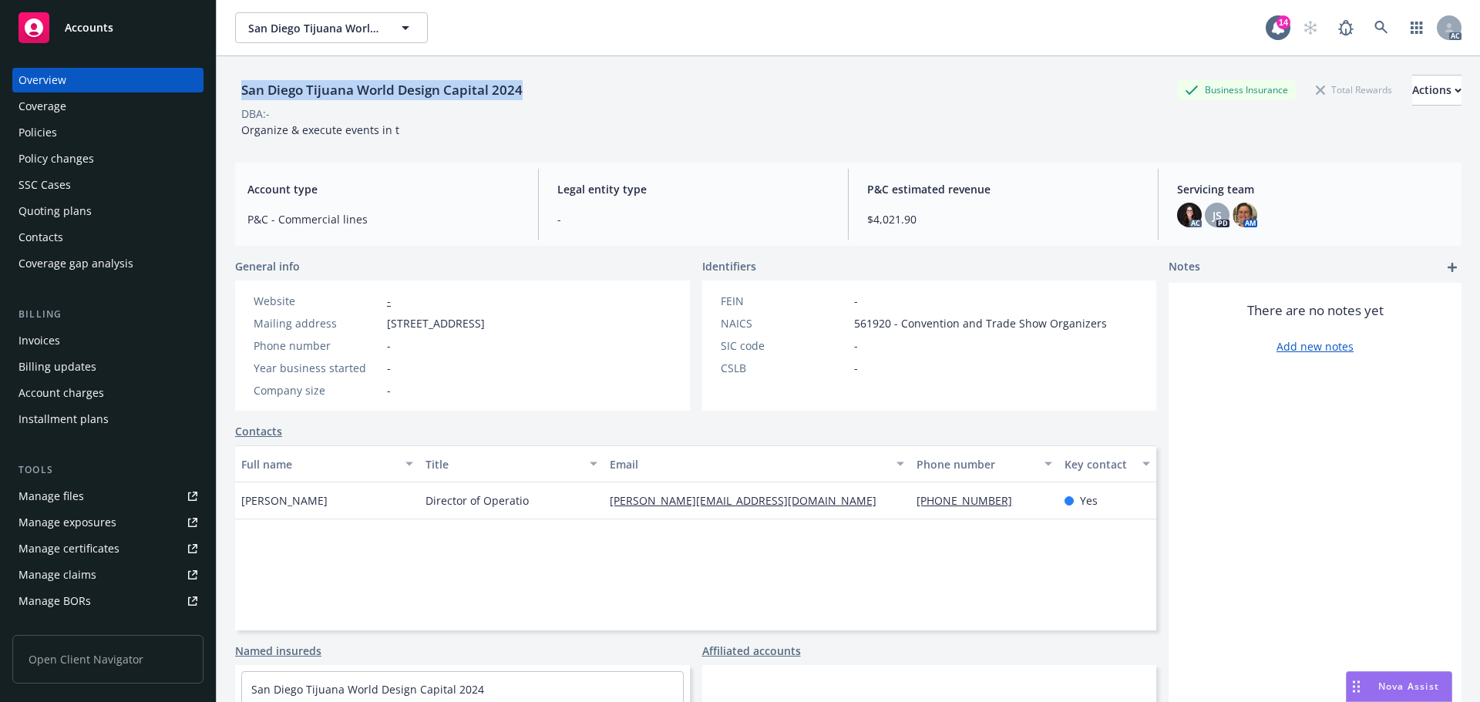
drag, startPoint x: 529, startPoint y: 88, endPoint x: 234, endPoint y: 88, distance: 294.4
click at [236, 92] on div "San Diego Tijuana World Design Capital 2024 Business Insurance Total Rewards Ac…" at bounding box center [848, 90] width 1226 height 31
copy div "San Diego Tijuana World Design Capital 2024"
click at [61, 156] on div "Policy changes" at bounding box center [56, 158] width 76 height 25
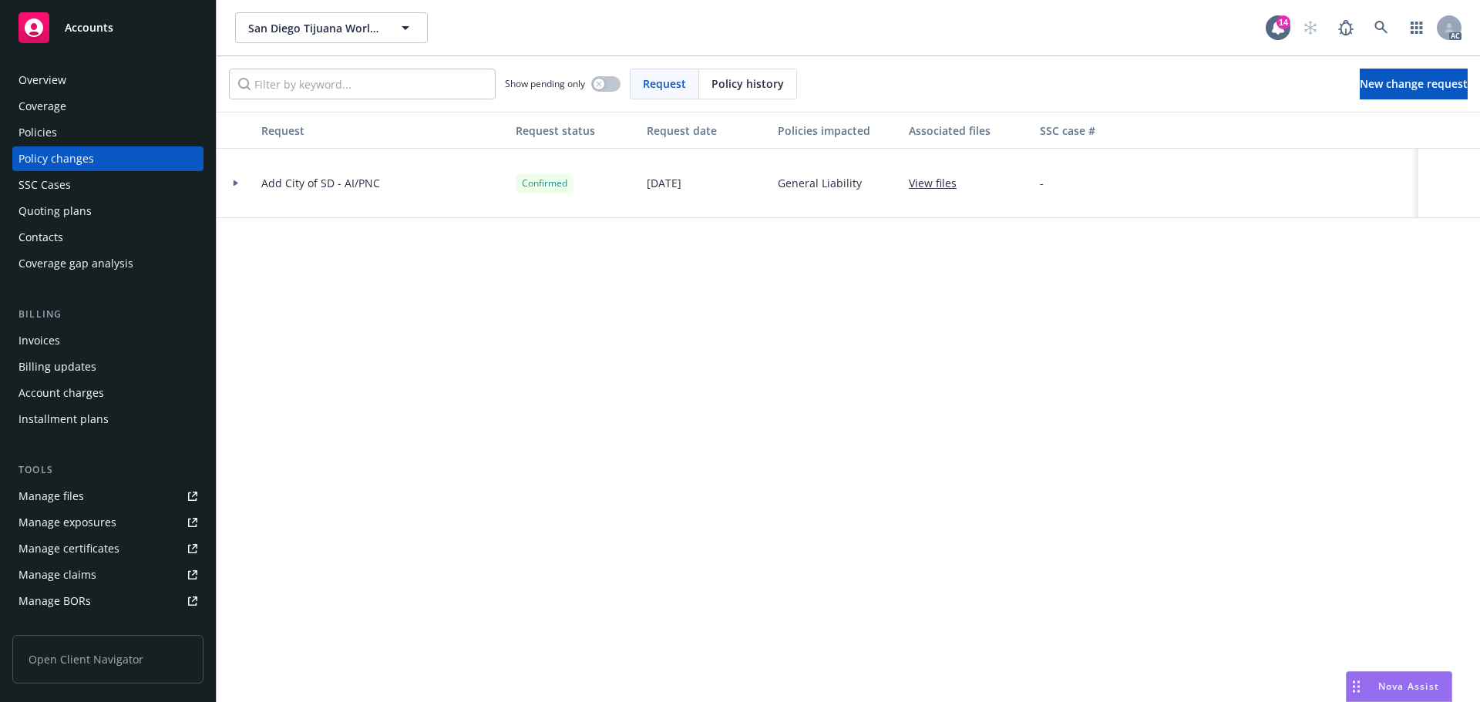
click at [79, 136] on div "Policies" at bounding box center [107, 132] width 179 height 25
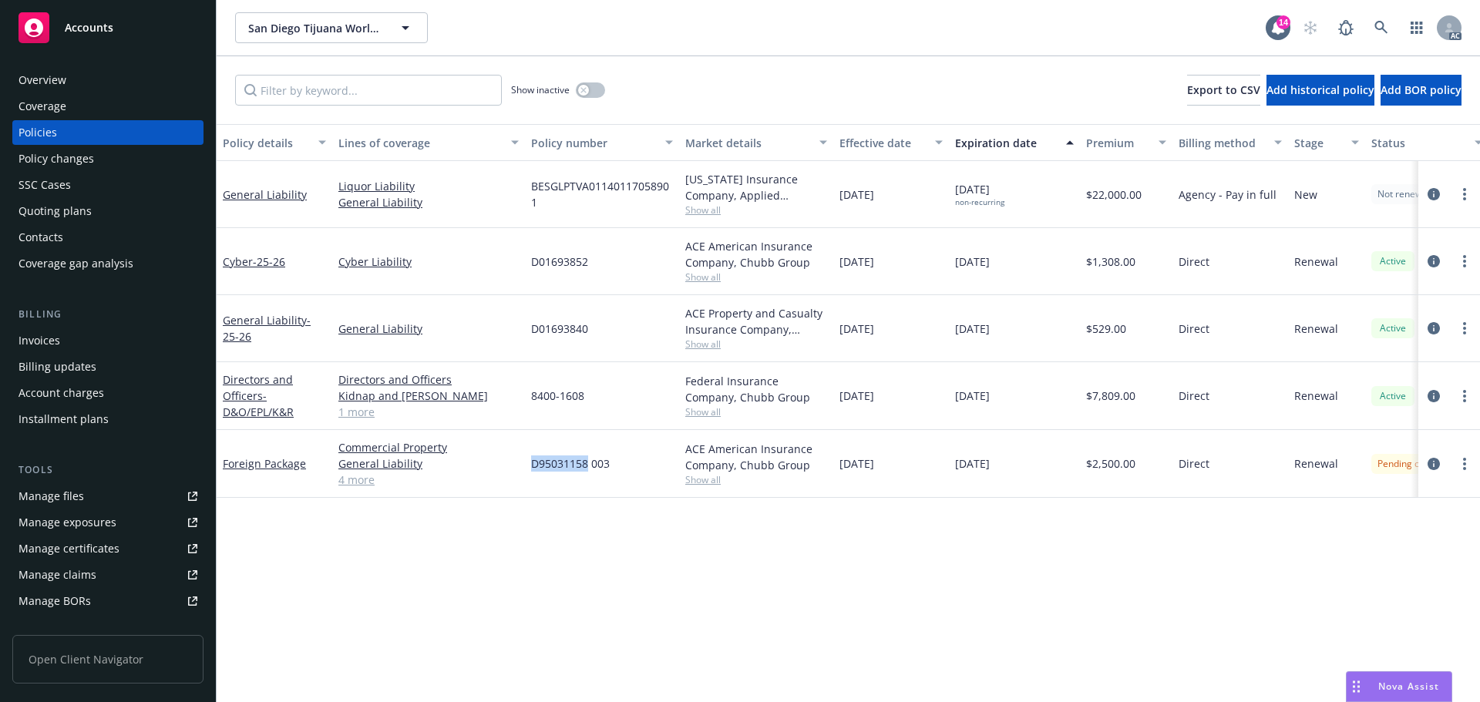
drag, startPoint x: 587, startPoint y: 464, endPoint x: 530, endPoint y: 464, distance: 57.8
click at [533, 467] on span "D95031158 003" at bounding box center [570, 464] width 79 height 16
copy span "D95031158"
